Goal: Task Accomplishment & Management: Complete application form

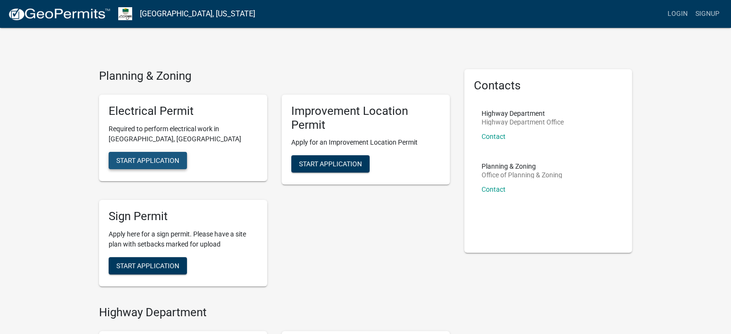
click at [149, 161] on span "Start Application" at bounding box center [147, 160] width 63 height 8
click at [340, 161] on span "Start Application" at bounding box center [330, 164] width 63 height 8
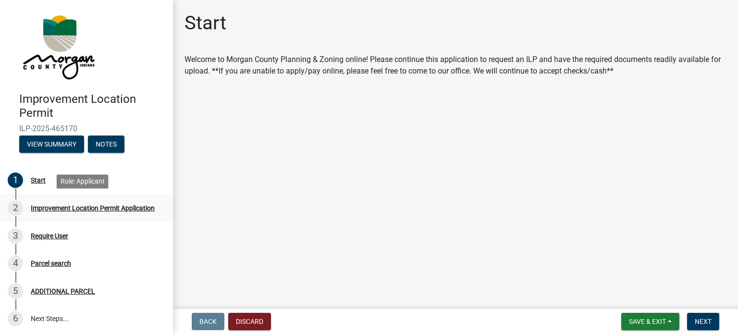
click at [41, 209] on div "Improvement Location Permit Application" at bounding box center [93, 208] width 124 height 7
click at [246, 319] on button "Discard" at bounding box center [249, 321] width 43 height 17
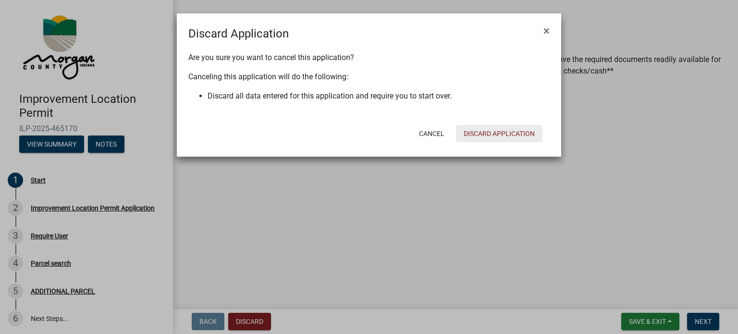
click at [477, 135] on button "Discard Application" at bounding box center [499, 133] width 87 height 17
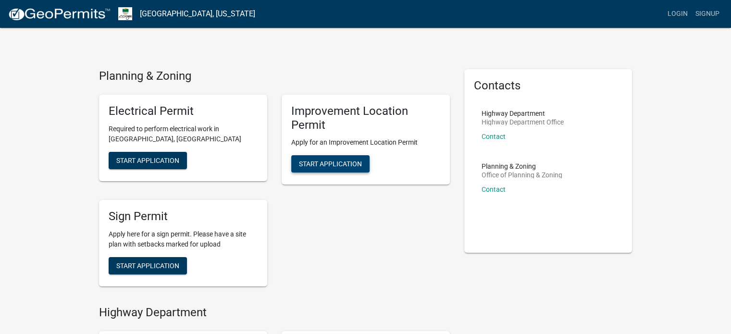
click at [305, 169] on button "Start Application" at bounding box center [330, 163] width 78 height 17
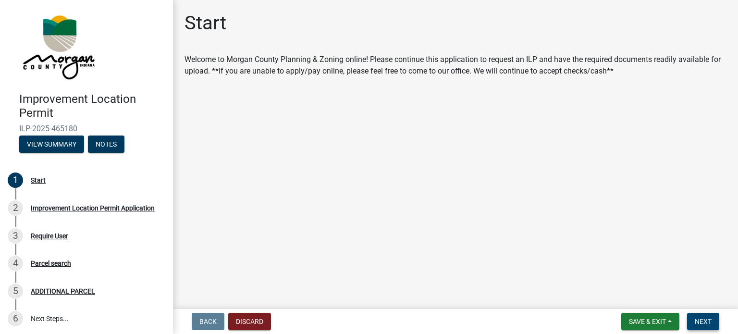
click at [704, 318] on span "Next" at bounding box center [703, 322] width 17 height 8
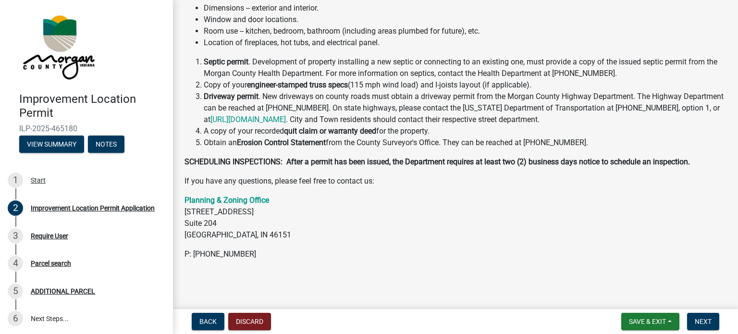
scroll to position [31, 0]
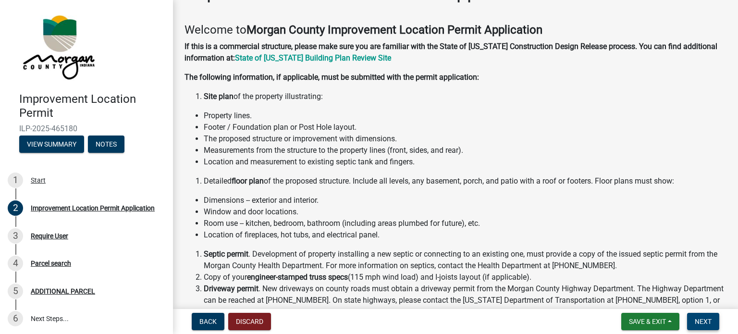
click at [706, 326] on button "Next" at bounding box center [703, 321] width 32 height 17
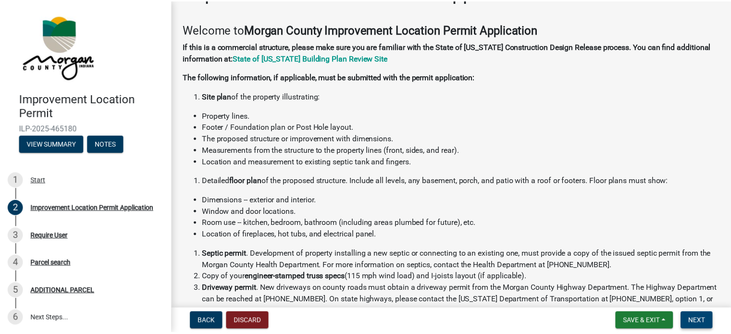
scroll to position [0, 0]
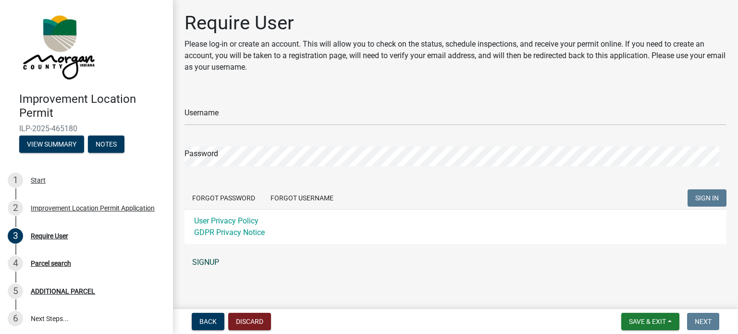
click at [213, 263] on link "SIGNUP" at bounding box center [456, 262] width 542 height 19
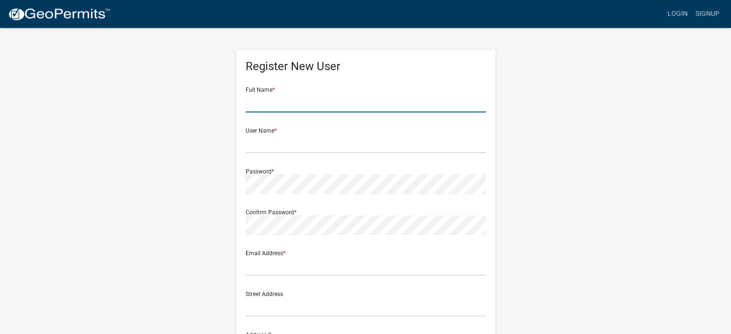
click at [285, 103] on input "text" at bounding box center [366, 103] width 240 height 20
type input "Brad Robertson"
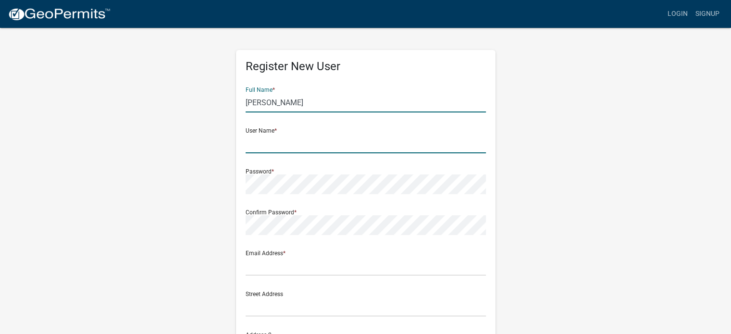
click at [267, 150] on input "text" at bounding box center [366, 144] width 240 height 20
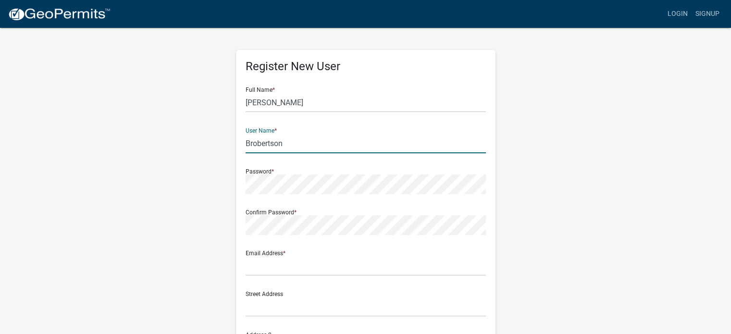
type input "Brobertson"
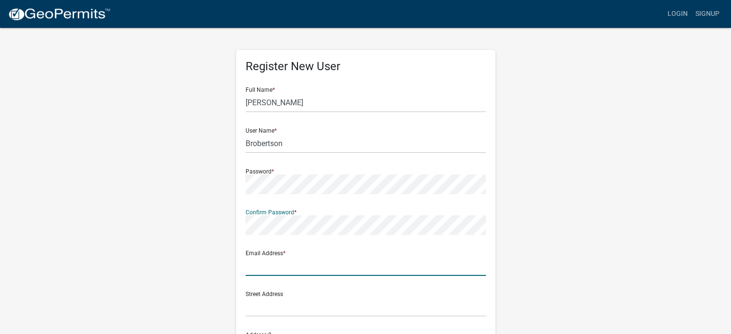
click at [253, 271] on input "text" at bounding box center [366, 266] width 240 height 20
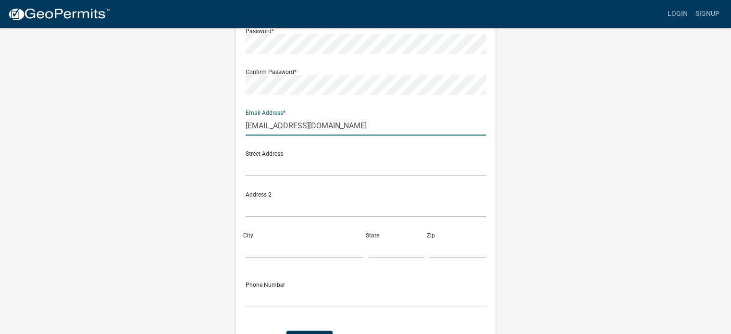
scroll to position [144, 0]
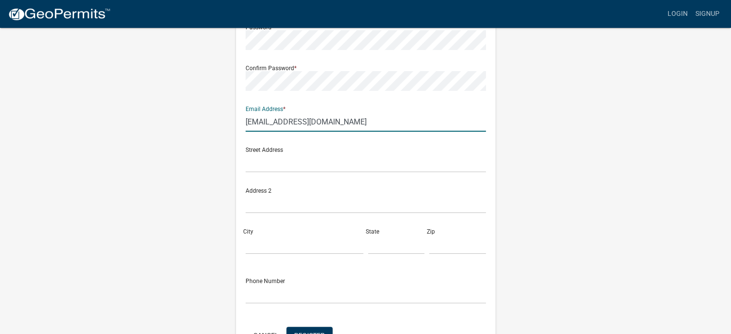
type input "Brobertson@mitchellstark.com"
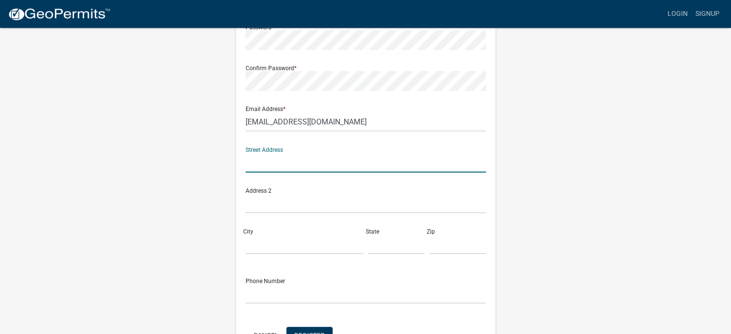
click at [257, 160] on input "text" at bounding box center [366, 163] width 240 height 20
type input "170 W First Street"
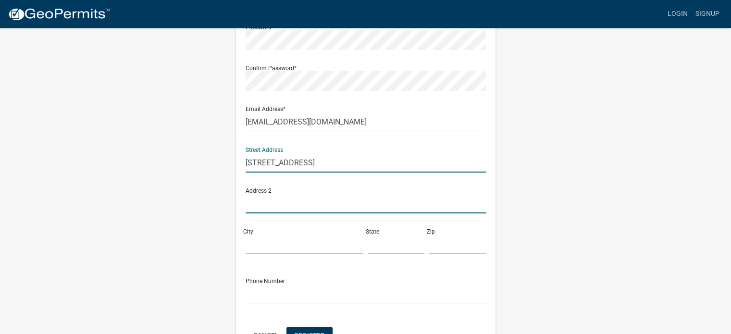
click at [263, 207] on input "text" at bounding box center [366, 204] width 240 height 20
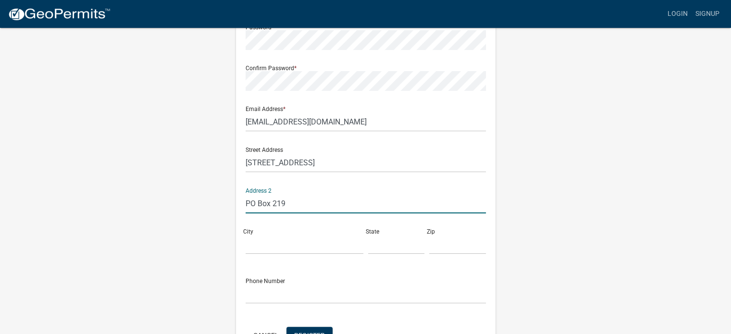
type input "PO Box 219"
click at [252, 246] on input "City" at bounding box center [305, 245] width 118 height 20
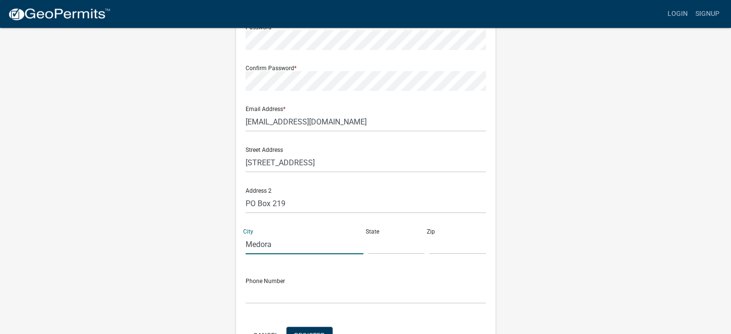
type input "Medora"
click at [376, 247] on input "text" at bounding box center [396, 245] width 57 height 20
type input "IN"
click at [443, 248] on input "text" at bounding box center [457, 245] width 57 height 20
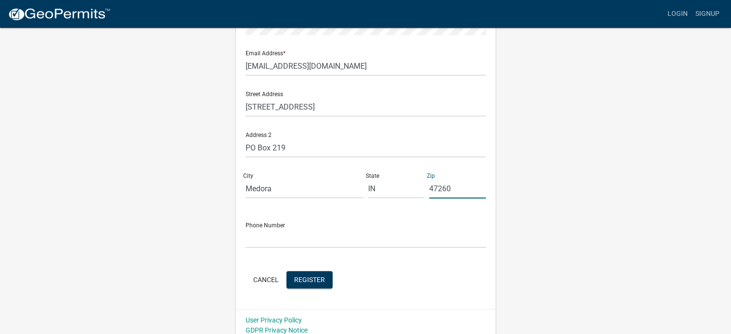
scroll to position [207, 0]
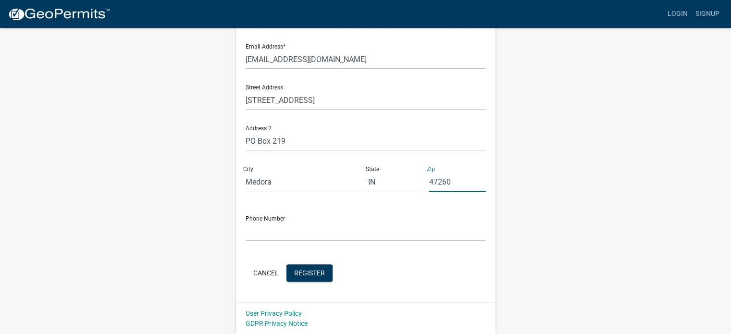
type input "47260"
click at [263, 234] on input "text" at bounding box center [366, 232] width 240 height 20
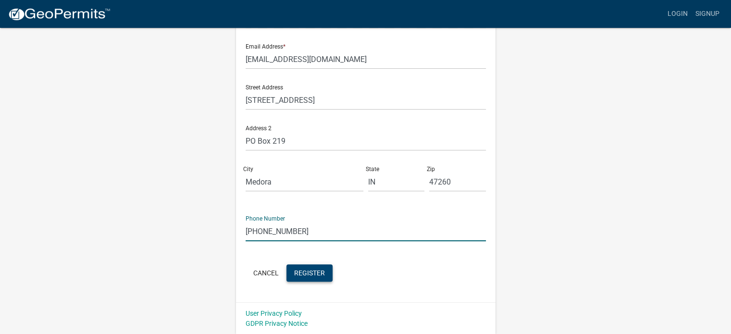
type input "[PHONE_NUMBER]"
click at [315, 271] on span "Register" at bounding box center [309, 273] width 31 height 8
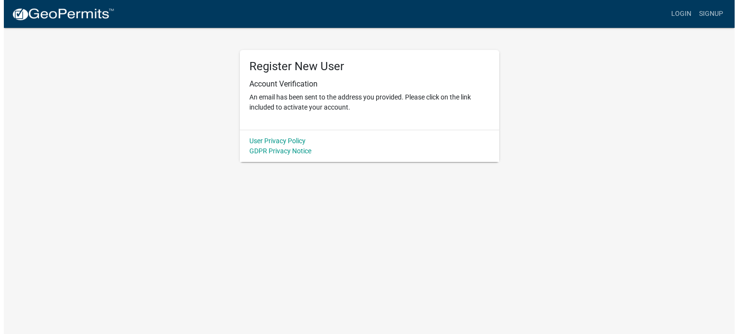
scroll to position [0, 0]
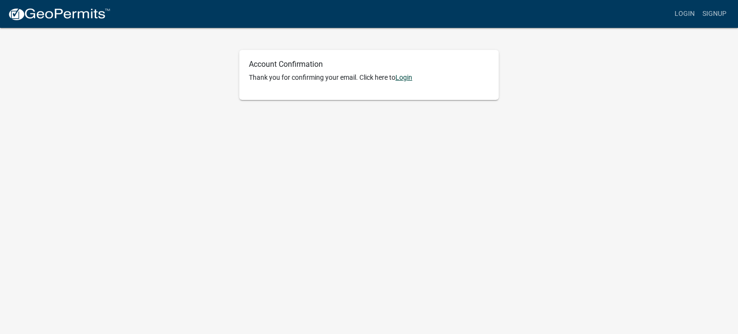
click at [405, 78] on link "Login" at bounding box center [404, 78] width 17 height 8
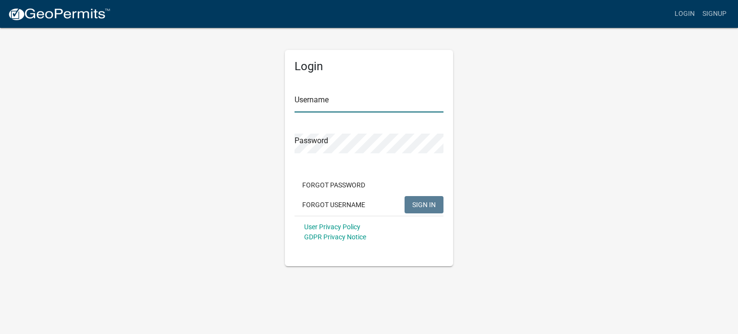
type input "Brobertson"
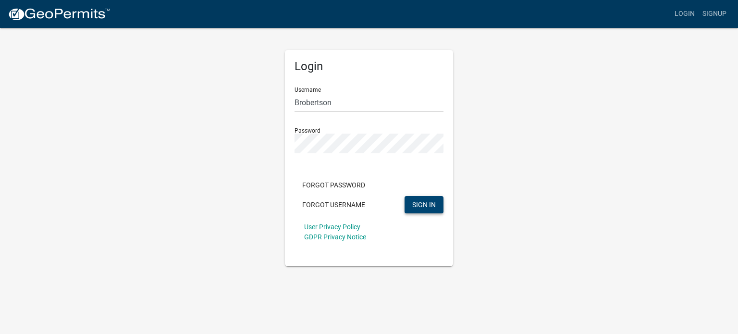
click at [420, 209] on button "SIGN IN" at bounding box center [424, 204] width 39 height 17
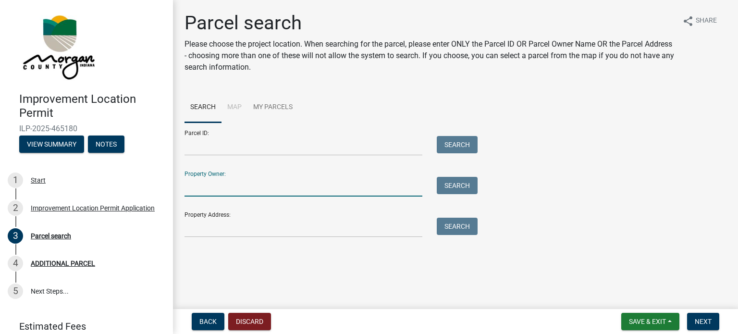
click at [232, 191] on input "Property Owner:" at bounding box center [304, 187] width 238 height 20
click at [225, 231] on input "Property Address:" at bounding box center [304, 228] width 238 height 20
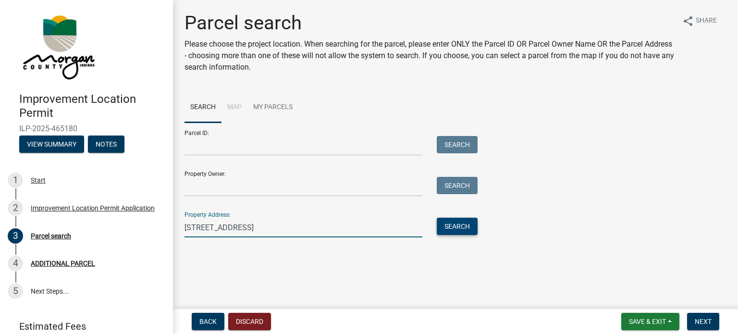
type input "[STREET_ADDRESS]"
click at [449, 225] on button "Search" at bounding box center [457, 226] width 41 height 17
drag, startPoint x: 313, startPoint y: 224, endPoint x: 172, endPoint y: 230, distance: 141.5
click at [172, 230] on div "Improvement Location Permit ILP-2025-465180 View Summary Notes 1 Start 2 Improv…" at bounding box center [369, 167] width 738 height 334
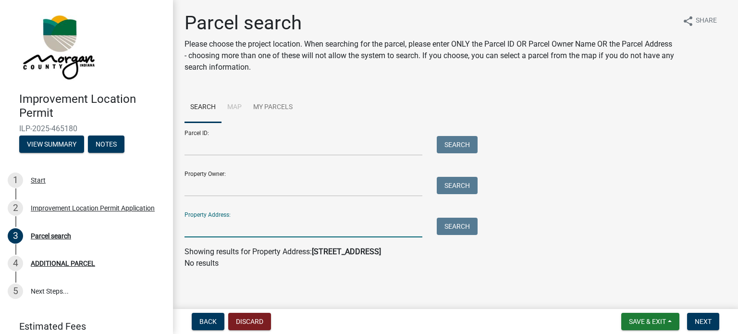
click at [192, 176] on div "Property Owner: Search" at bounding box center [329, 179] width 288 height 33
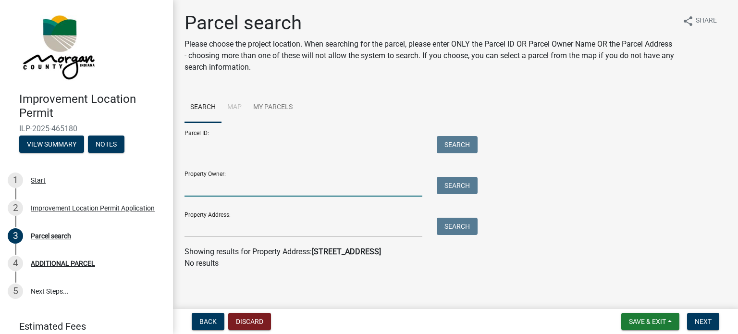
click at [195, 187] on input "Property Owner:" at bounding box center [304, 187] width 238 height 20
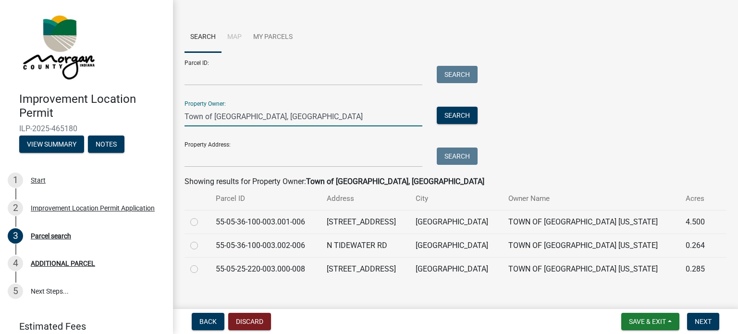
scroll to position [83, 0]
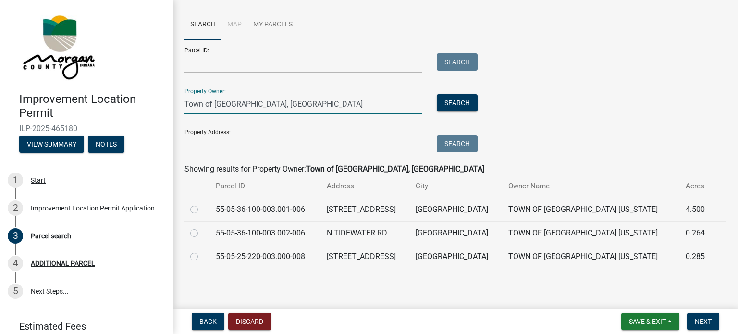
type input "Town of [GEOGRAPHIC_DATA], [GEOGRAPHIC_DATA]"
click at [202, 204] on label at bounding box center [202, 204] width 0 height 0
click at [202, 209] on input "radio" at bounding box center [205, 207] width 6 height 6
radio input "true"
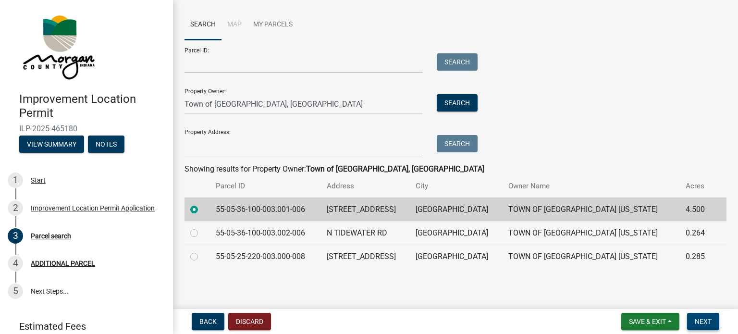
click at [699, 320] on span "Next" at bounding box center [703, 322] width 17 height 8
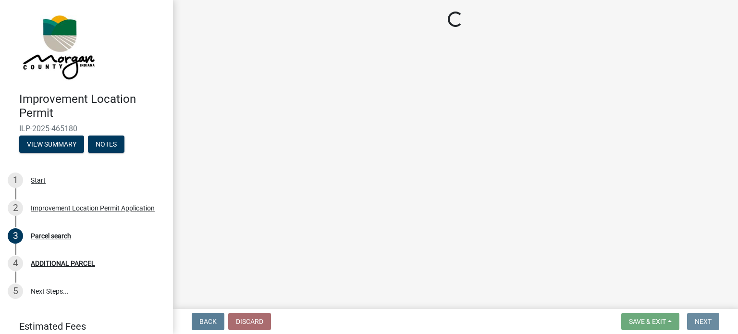
scroll to position [0, 0]
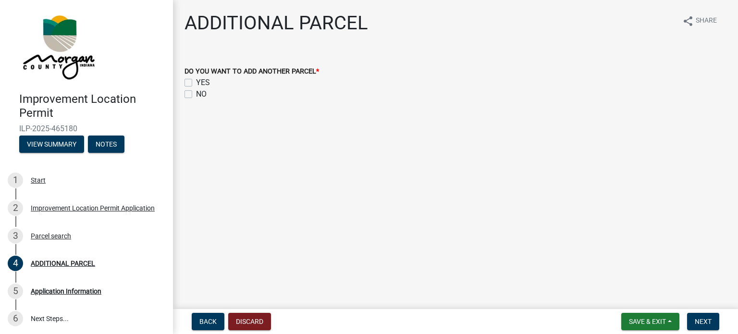
click at [196, 96] on label "NO" at bounding box center [201, 94] width 11 height 12
click at [196, 95] on input "NO" at bounding box center [199, 91] width 6 height 6
checkbox input "true"
checkbox input "false"
checkbox input "true"
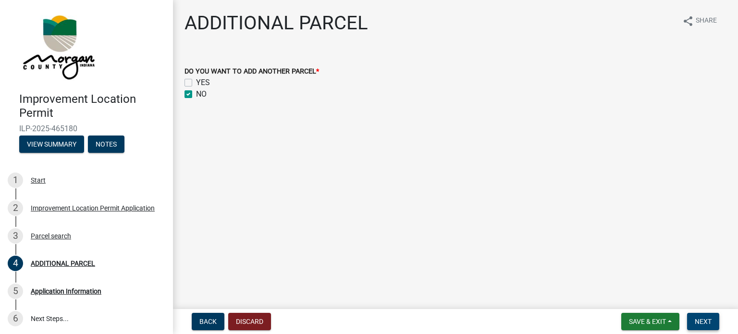
click at [719, 323] on button "Next" at bounding box center [703, 321] width 32 height 17
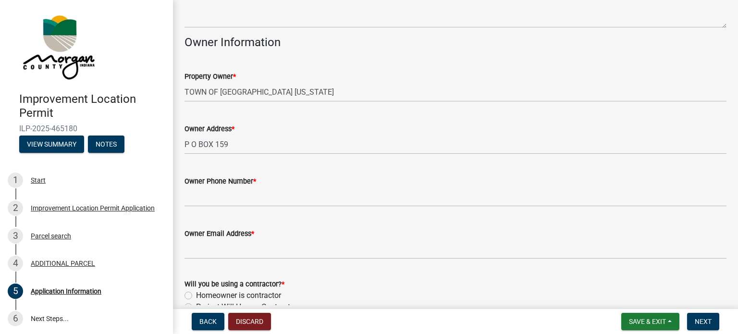
scroll to position [486, 0]
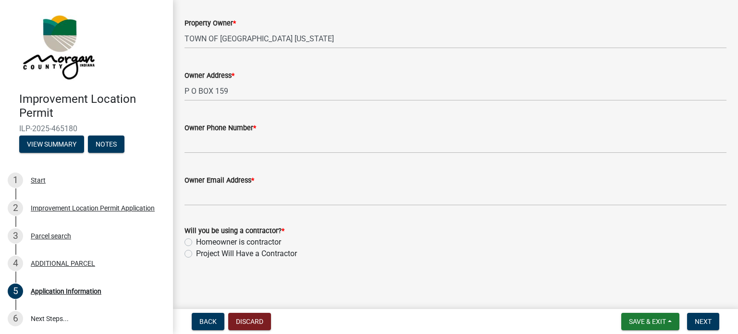
click at [196, 252] on label "Project Will Have a Contractor" at bounding box center [246, 254] width 101 height 12
click at [196, 252] on input "Project Will Have a Contractor" at bounding box center [199, 251] width 6 height 6
radio input "true"
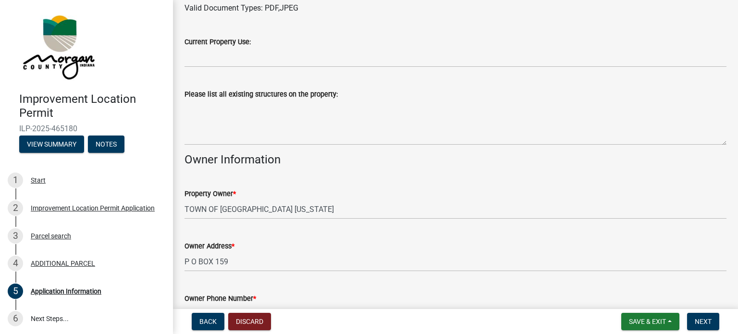
scroll to position [294, 0]
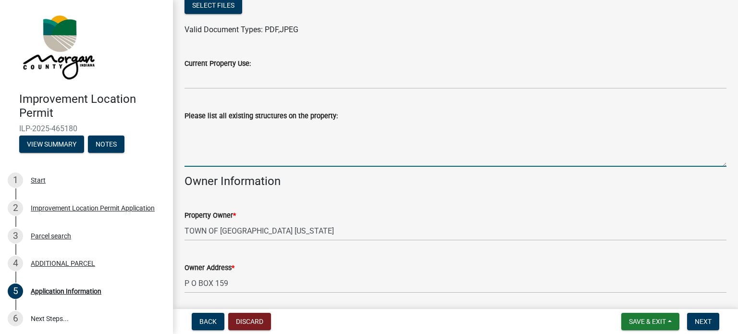
click at [194, 140] on textarea "Please list all existing structures on the property:" at bounding box center [456, 144] width 542 height 45
type textarea "Existing Maintenance shop, blower building, lab building, numerous tanks and pr…"
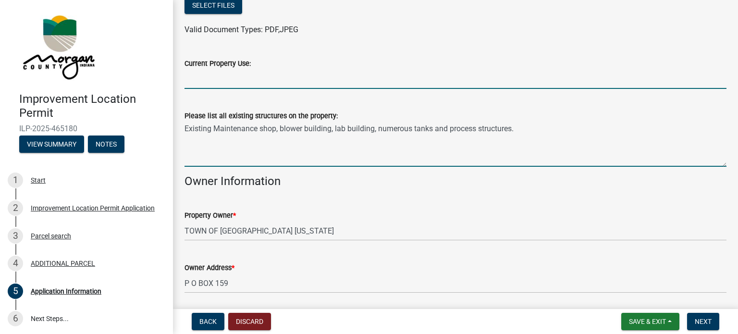
click at [206, 78] on input "Current Property Use:" at bounding box center [456, 79] width 542 height 20
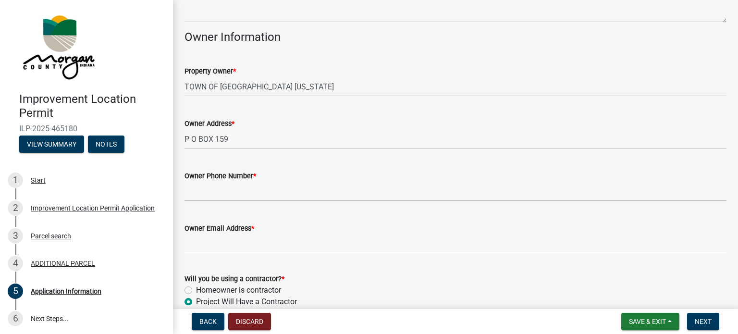
scroll to position [486, 0]
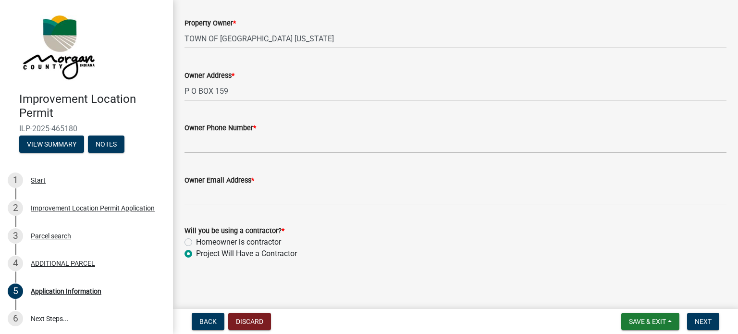
type input "Waste water treatment plant"
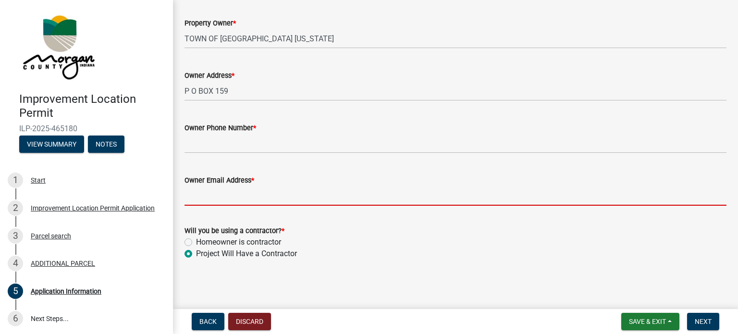
click at [237, 200] on input "Owner Email Address *" at bounding box center [456, 196] width 542 height 20
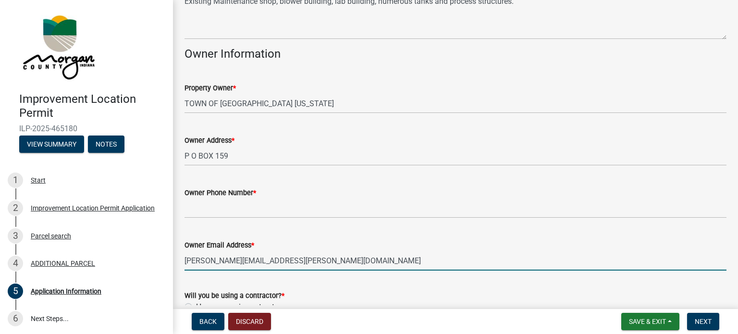
scroll to position [390, 0]
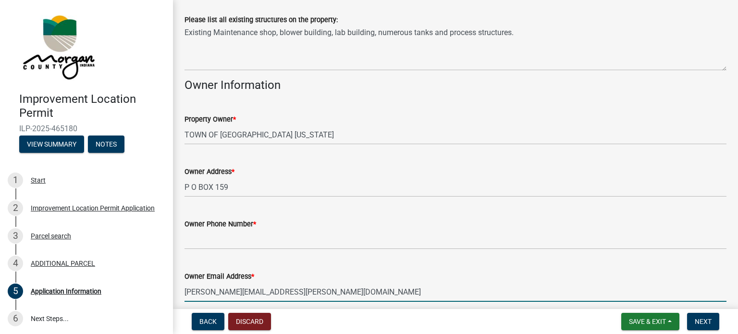
type input "[PERSON_NAME][EMAIL_ADDRESS][PERSON_NAME][DOMAIN_NAME]"
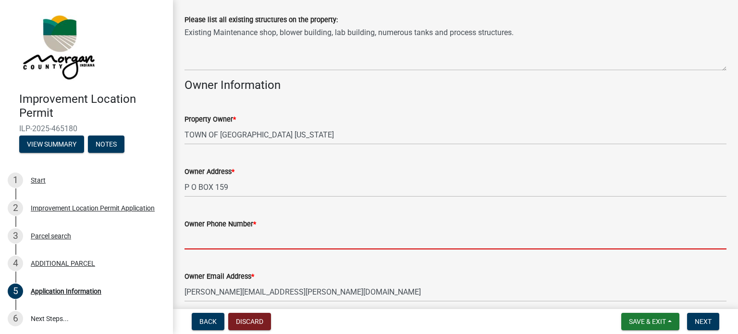
click at [210, 243] on input "Owner Phone Number *" at bounding box center [456, 240] width 542 height 20
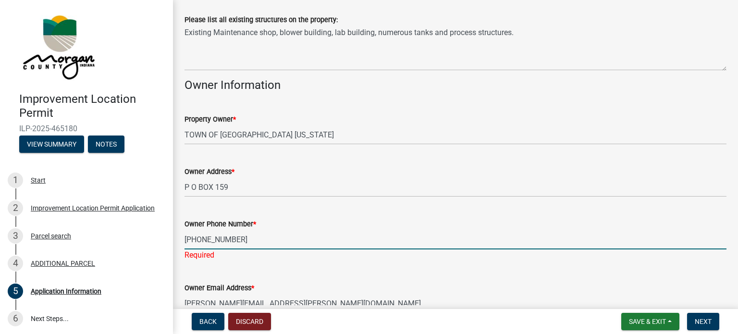
type input "[PHONE_NUMBER]"
click at [244, 273] on div "Owner Email Address * [PERSON_NAME][EMAIL_ADDRESS][PERSON_NAME][DOMAIN_NAME]" at bounding box center [456, 291] width 542 height 45
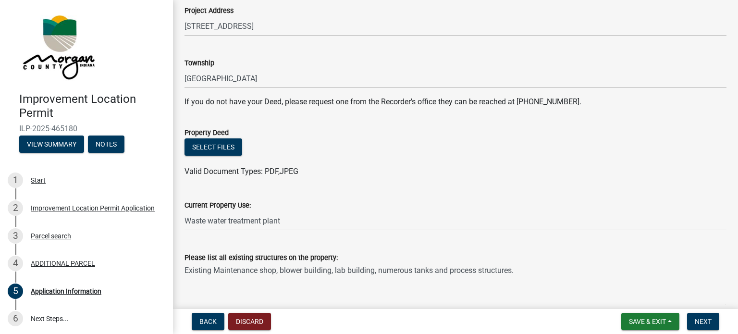
scroll to position [150, 0]
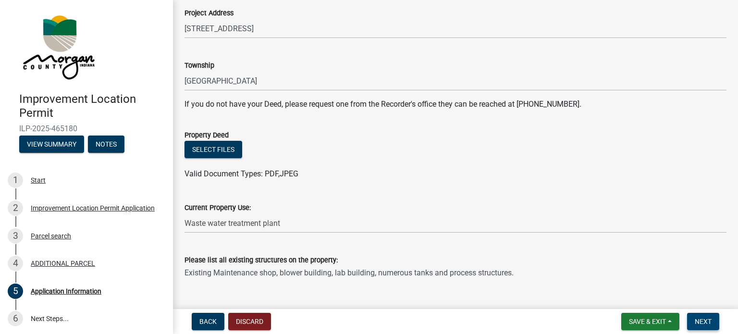
click at [699, 322] on span "Next" at bounding box center [703, 322] width 17 height 8
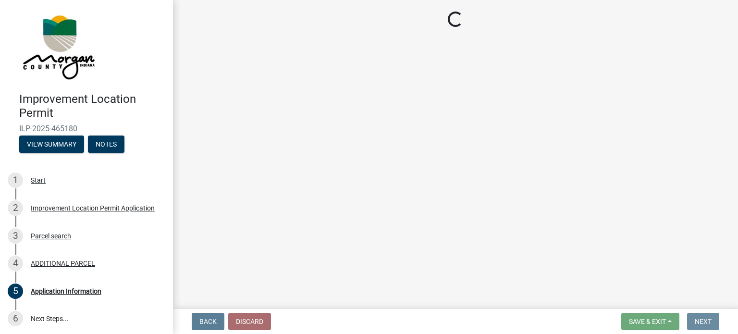
scroll to position [0, 0]
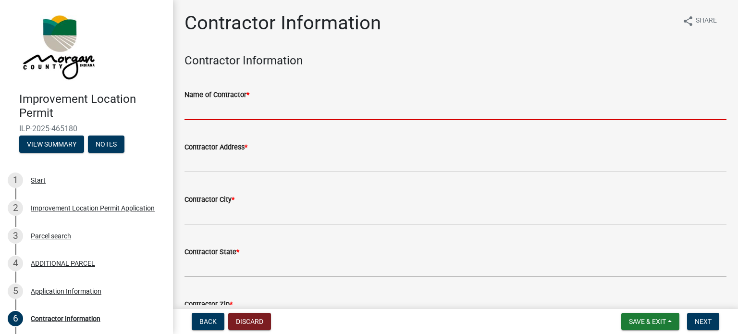
click at [234, 111] on input "Name of Contractor *" at bounding box center [456, 110] width 542 height 20
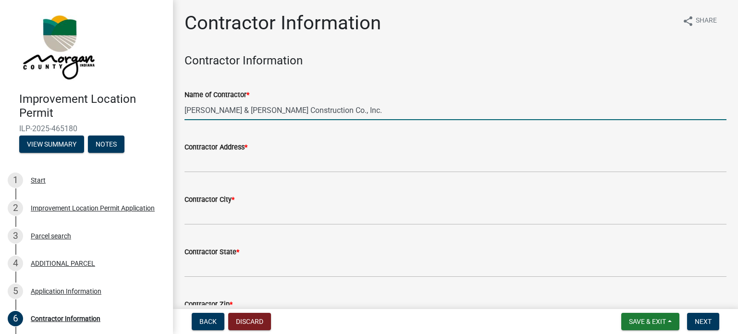
type input "[PERSON_NAME] & [PERSON_NAME] Construction Co., Inc."
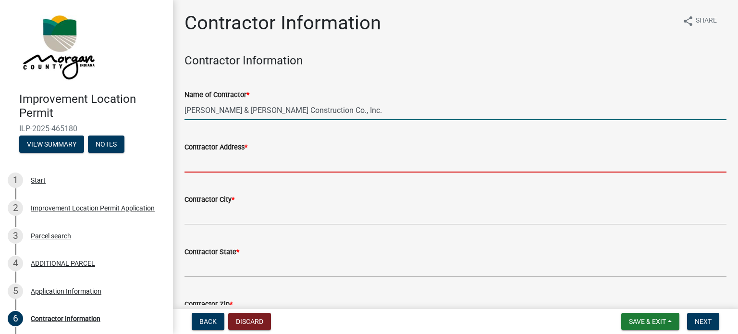
click at [191, 158] on input "Contractor Address *" at bounding box center [456, 163] width 542 height 20
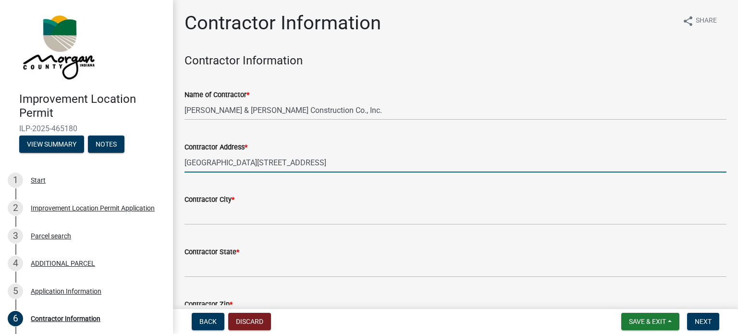
type input "[GEOGRAPHIC_DATA][STREET_ADDRESS]"
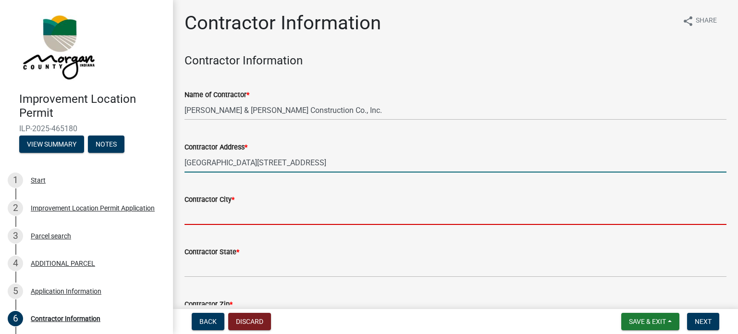
click at [206, 216] on input "Contractor City *" at bounding box center [456, 215] width 542 height 20
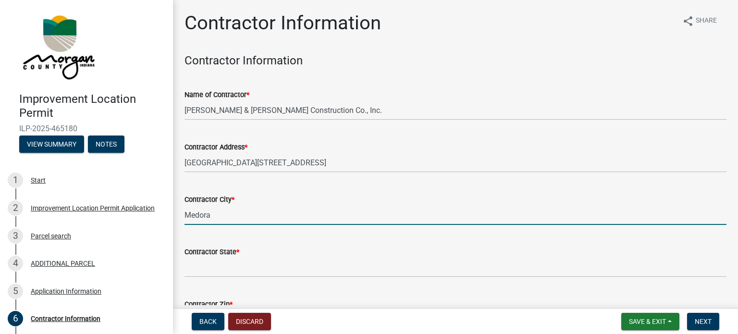
type input "Medora"
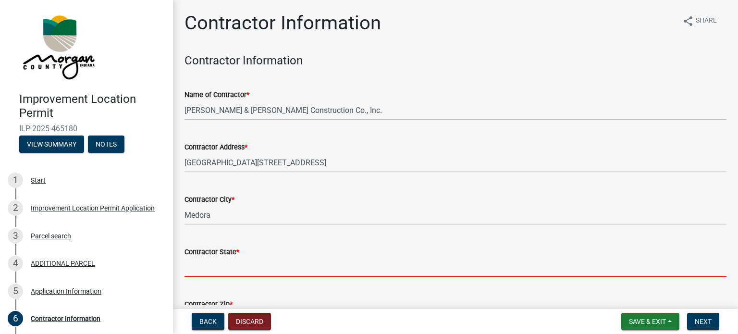
click at [221, 269] on input "Contractor State *" at bounding box center [456, 268] width 542 height 20
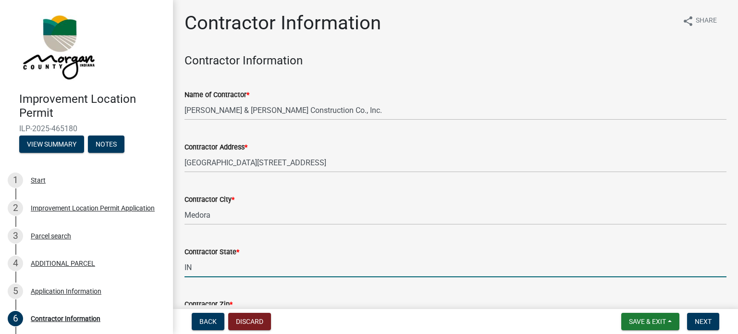
scroll to position [144, 0]
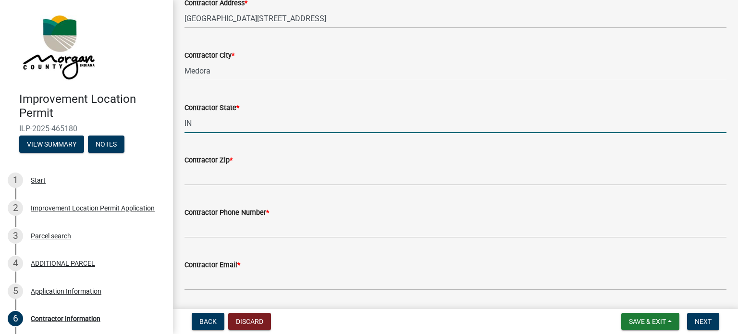
type input "IN"
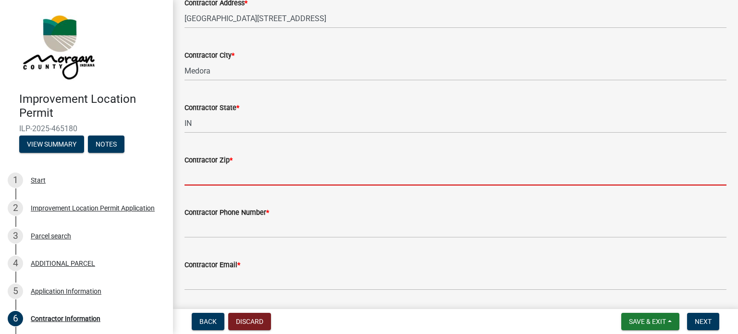
click at [208, 176] on input "Contractor Zip *" at bounding box center [456, 176] width 542 height 20
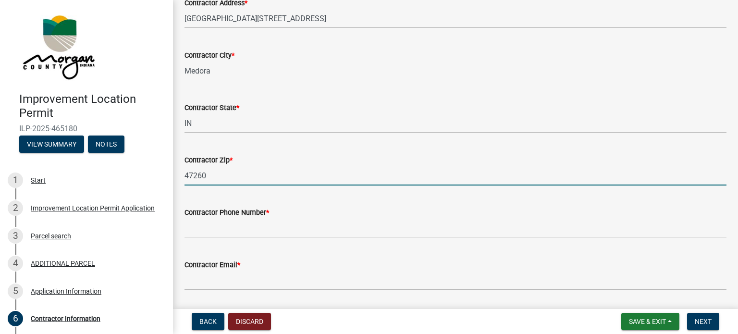
type input "47260"
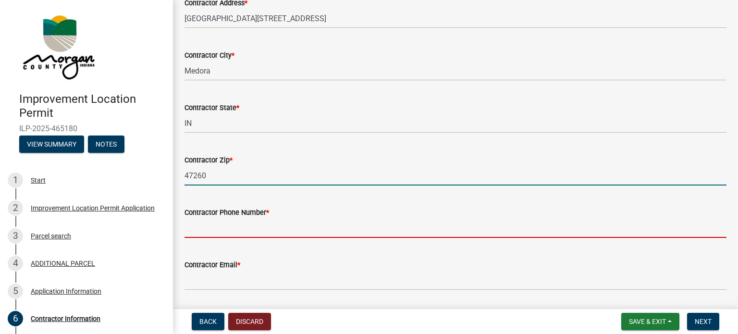
click at [198, 227] on input "Contractor Phone Number *" at bounding box center [456, 228] width 542 height 20
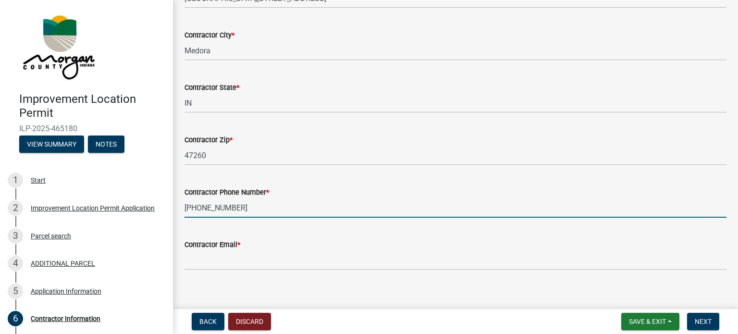
scroll to position [174, 0]
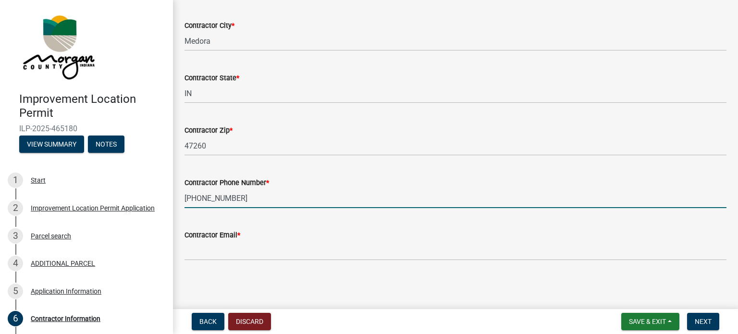
type input "[PHONE_NUMBER]"
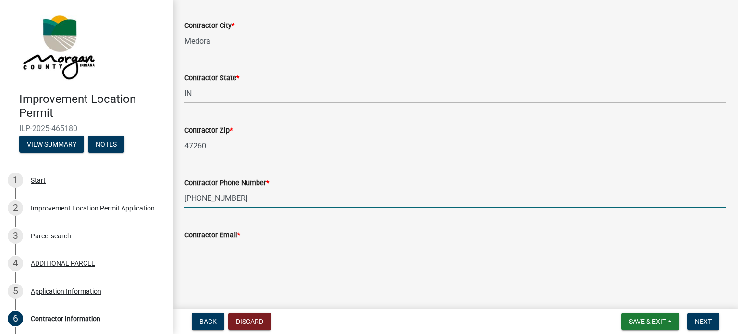
drag, startPoint x: 237, startPoint y: 245, endPoint x: 232, endPoint y: 249, distance: 5.8
click at [236, 245] on input "Contractor Email *" at bounding box center [456, 251] width 542 height 20
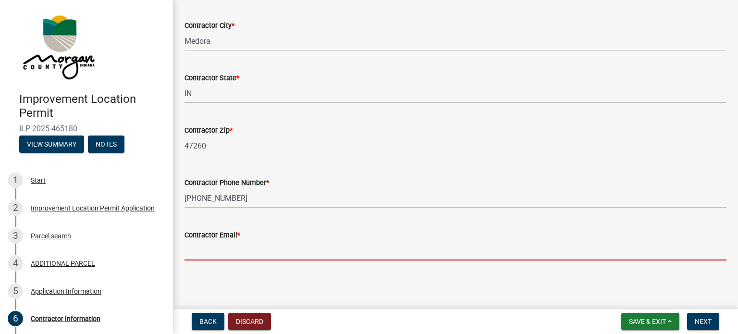
type input "[EMAIL_ADDRESS][DOMAIN_NAME]"
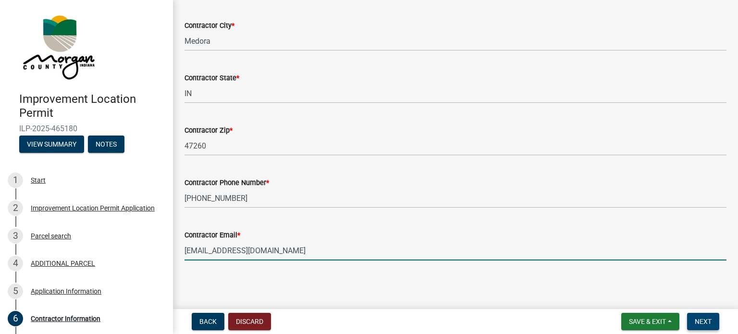
click at [701, 319] on span "Next" at bounding box center [703, 322] width 17 height 8
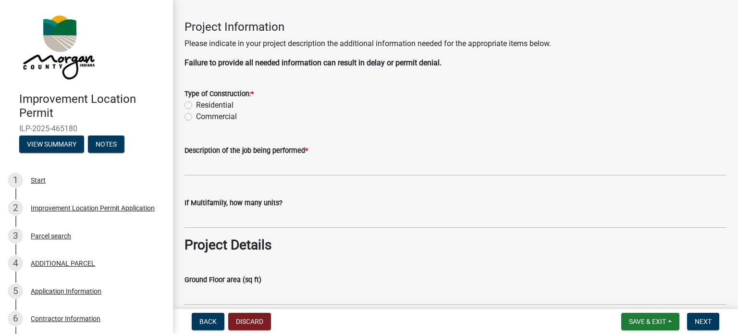
scroll to position [0, 0]
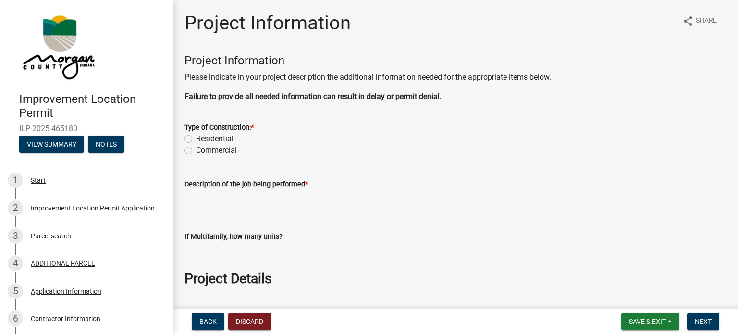
click at [196, 150] on label "Commercial" at bounding box center [216, 151] width 41 height 12
click at [196, 150] on input "Commercial" at bounding box center [199, 148] width 6 height 6
radio input "true"
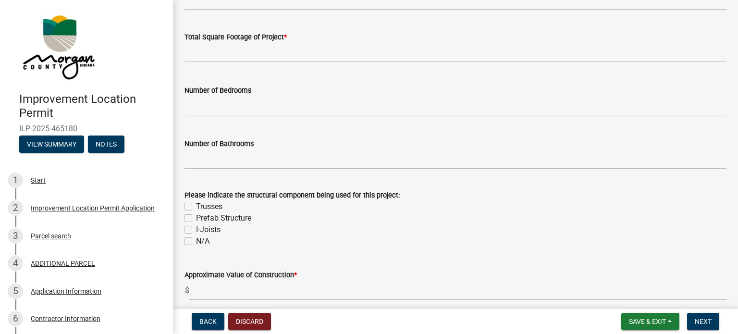
scroll to position [865, 0]
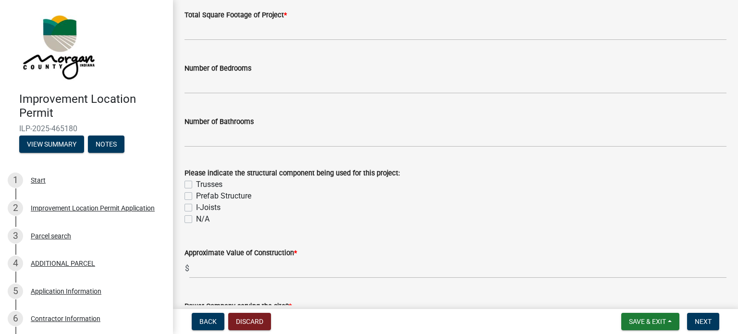
click at [196, 183] on label "Trusses" at bounding box center [209, 185] width 26 height 12
click at [196, 183] on input "Trusses" at bounding box center [199, 182] width 6 height 6
checkbox input "true"
checkbox input "false"
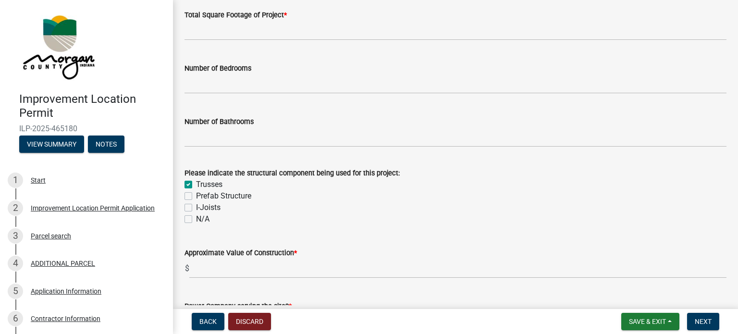
checkbox input "false"
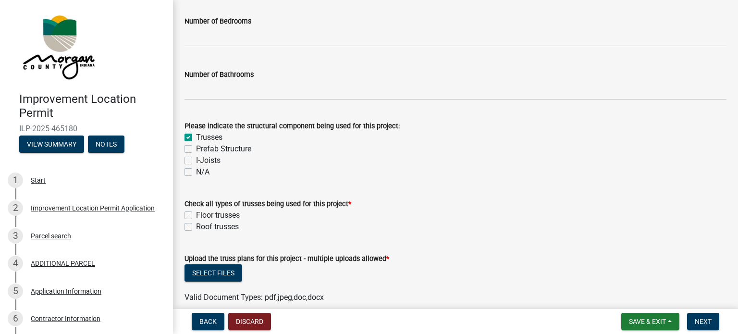
scroll to position [961, 0]
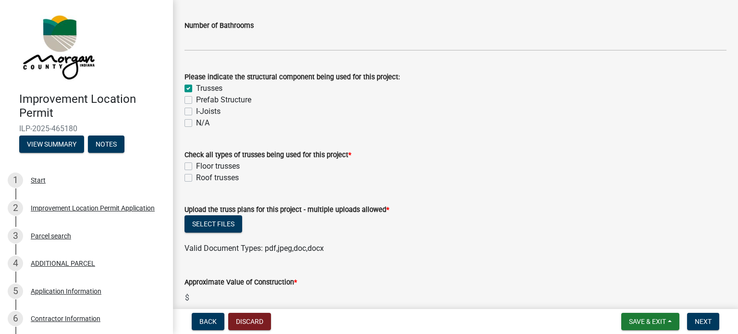
click at [196, 176] on label "Roof trusses" at bounding box center [217, 178] width 43 height 12
click at [196, 176] on input "Roof trusses" at bounding box center [199, 175] width 6 height 6
checkbox input "true"
checkbox input "false"
checkbox input "true"
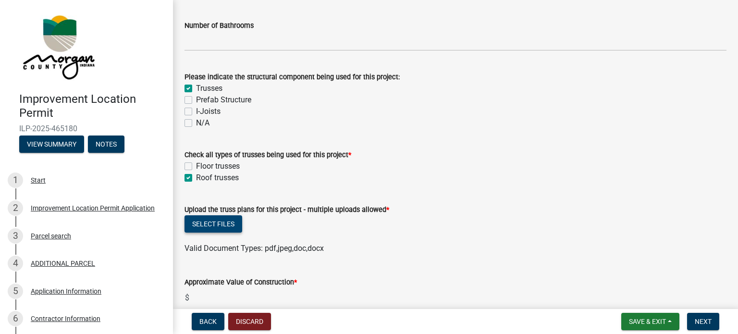
click at [228, 222] on button "Select files" at bounding box center [214, 223] width 58 height 17
click at [212, 221] on button "Select files" at bounding box center [214, 223] width 58 height 17
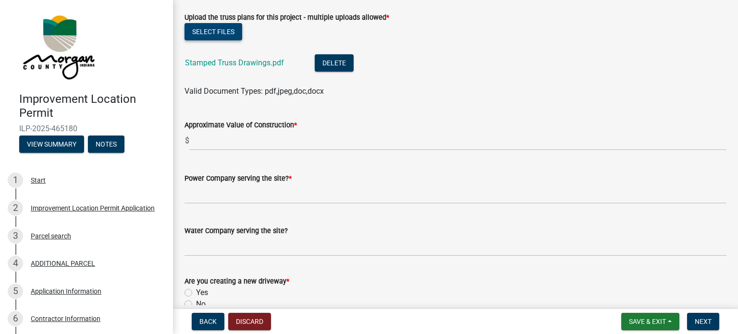
scroll to position [1202, 0]
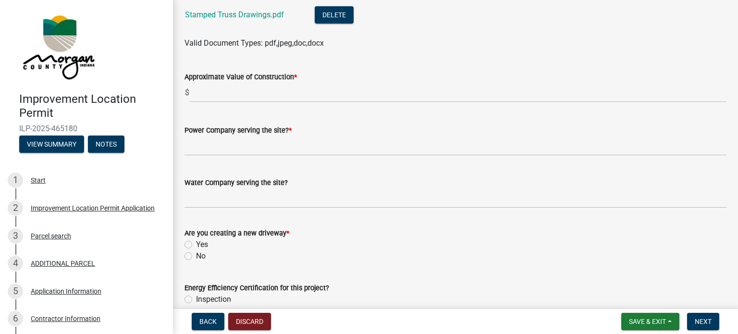
click at [196, 255] on label "No" at bounding box center [201, 256] width 10 height 12
click at [196, 255] on input "No" at bounding box center [199, 253] width 6 height 6
radio input "true"
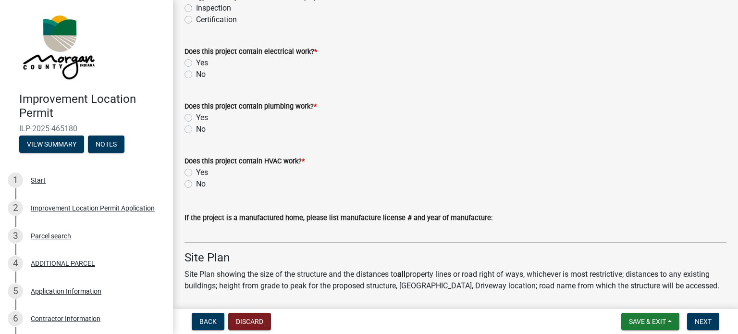
scroll to position [1442, 0]
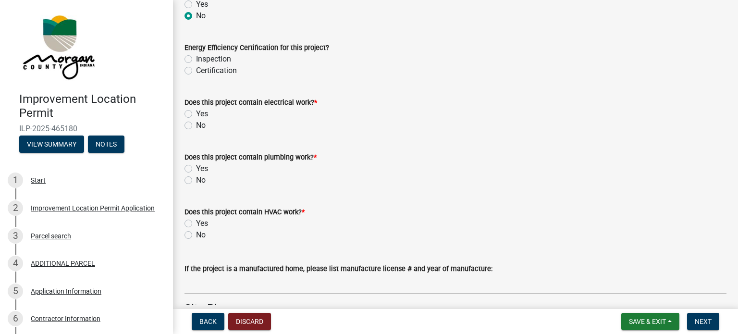
click at [196, 113] on label "Yes" at bounding box center [202, 114] width 12 height 12
click at [196, 113] on input "Yes" at bounding box center [199, 111] width 6 height 6
radio input "true"
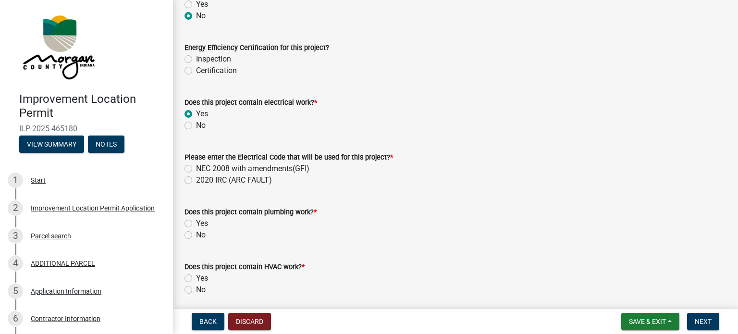
click at [196, 224] on label "Yes" at bounding box center [202, 224] width 12 height 12
click at [196, 224] on input "Yes" at bounding box center [199, 221] width 6 height 6
radio input "true"
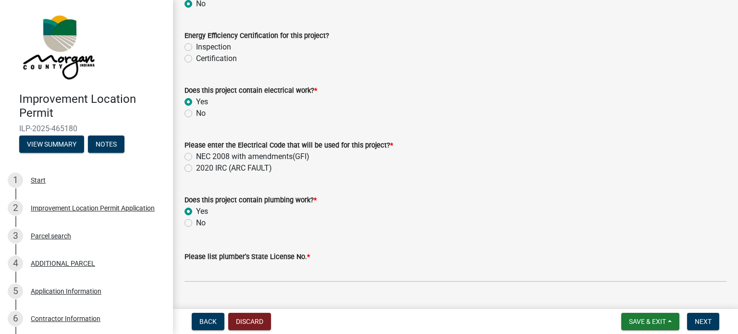
scroll to position [1490, 0]
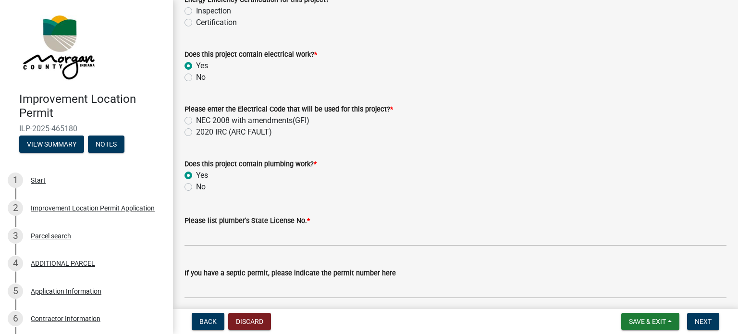
click at [196, 187] on label "No" at bounding box center [201, 187] width 10 height 12
click at [196, 187] on input "No" at bounding box center [199, 184] width 6 height 6
radio input "true"
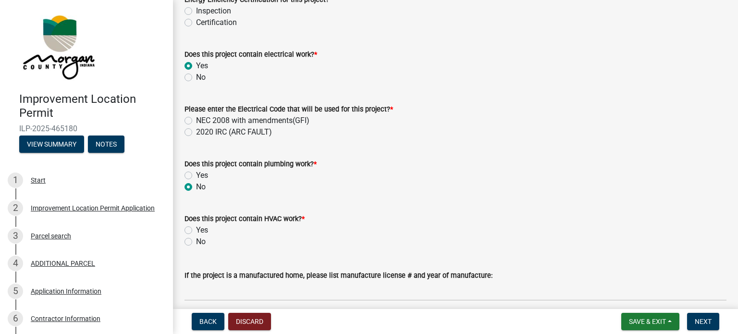
click at [196, 231] on label "Yes" at bounding box center [202, 230] width 12 height 12
click at [196, 231] on input "Yes" at bounding box center [199, 227] width 6 height 6
radio input "true"
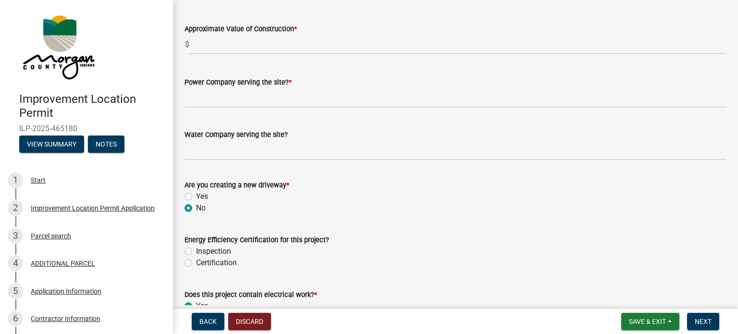
scroll to position [1202, 0]
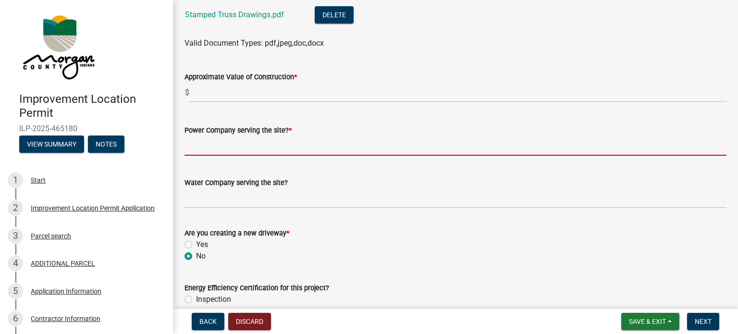
click at [246, 146] on input "Power Company serving the site? *" at bounding box center [456, 146] width 542 height 20
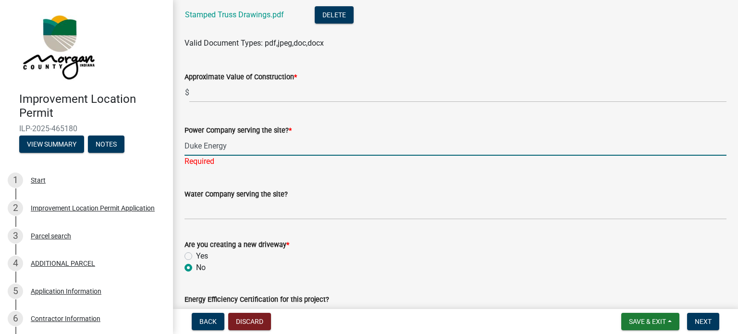
type input "Duke Energy"
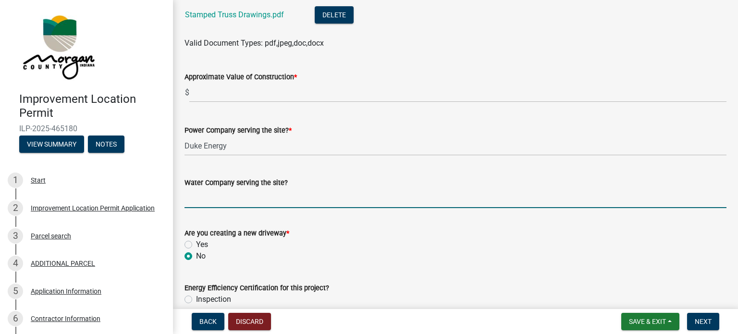
click at [315, 194] on input "Water Company serving the site?" at bounding box center [456, 198] width 542 height 20
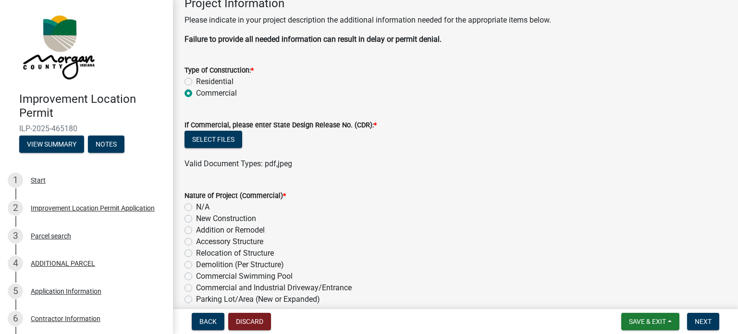
scroll to position [0, 0]
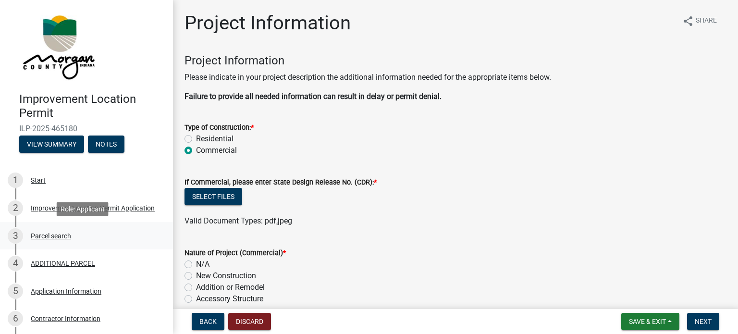
click at [56, 236] on div "Parcel search" at bounding box center [51, 236] width 40 height 7
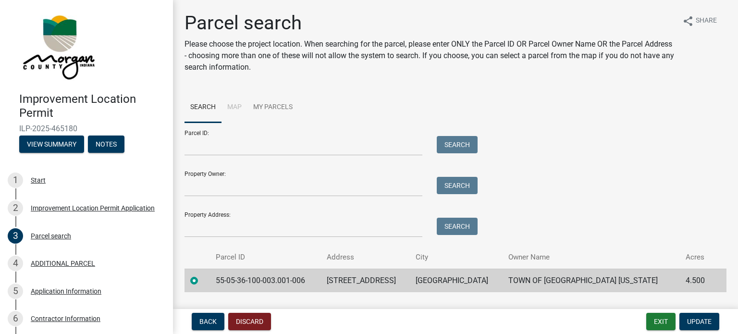
click at [202, 275] on label at bounding box center [202, 275] width 0 height 0
click at [202, 280] on input "radio" at bounding box center [205, 278] width 6 height 6
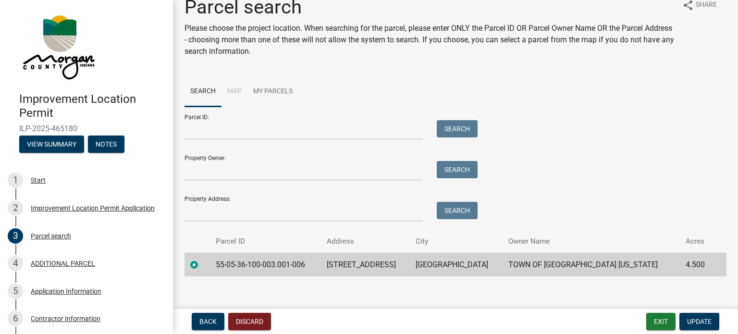
scroll to position [24, 0]
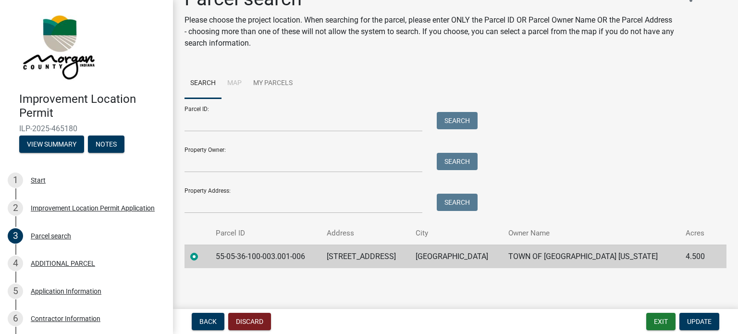
click at [202, 251] on label at bounding box center [202, 251] width 0 height 0
click at [202, 256] on input "radio" at bounding box center [205, 254] width 6 height 6
click at [693, 322] on span "Update" at bounding box center [699, 322] width 25 height 8
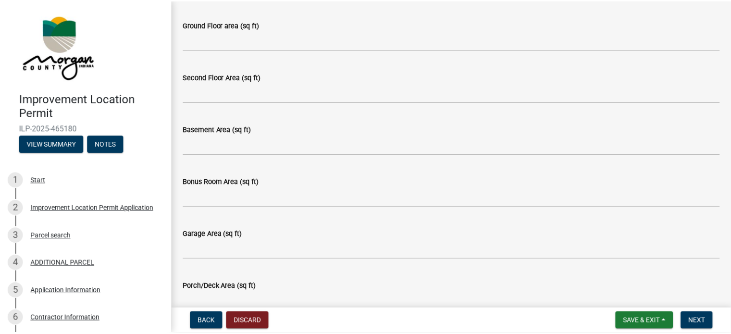
scroll to position [0, 0]
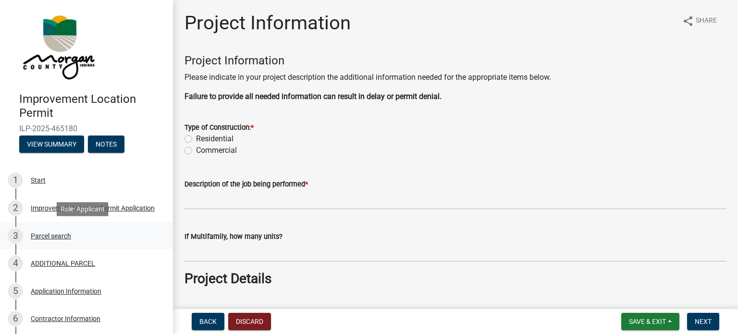
click at [68, 236] on div "Parcel search" at bounding box center [51, 236] width 40 height 7
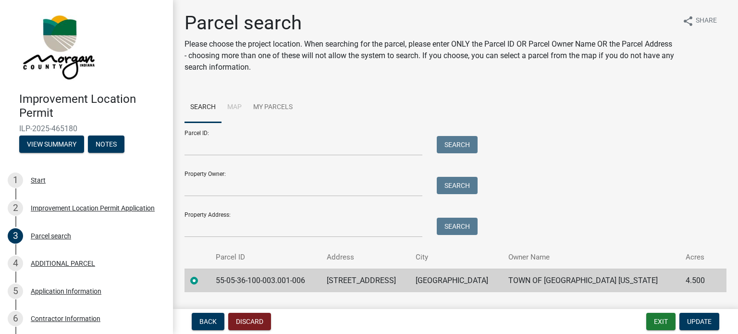
click at [202, 275] on label at bounding box center [202, 275] width 0 height 0
click at [202, 280] on input "radio" at bounding box center [205, 278] width 6 height 6
click at [202, 275] on label at bounding box center [202, 275] width 0 height 0
click at [202, 280] on input "radio" at bounding box center [205, 278] width 6 height 6
click at [223, 322] on button "Back" at bounding box center [208, 321] width 33 height 17
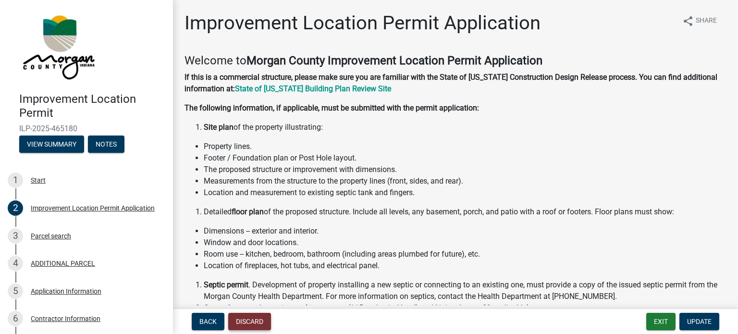
click at [244, 322] on button "Discard" at bounding box center [249, 321] width 43 height 17
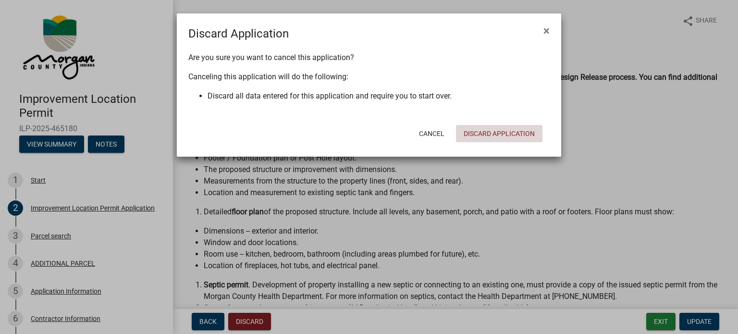
click at [487, 132] on button "Discard Application" at bounding box center [499, 133] width 87 height 17
